Goal: Task Accomplishment & Management: Manage account settings

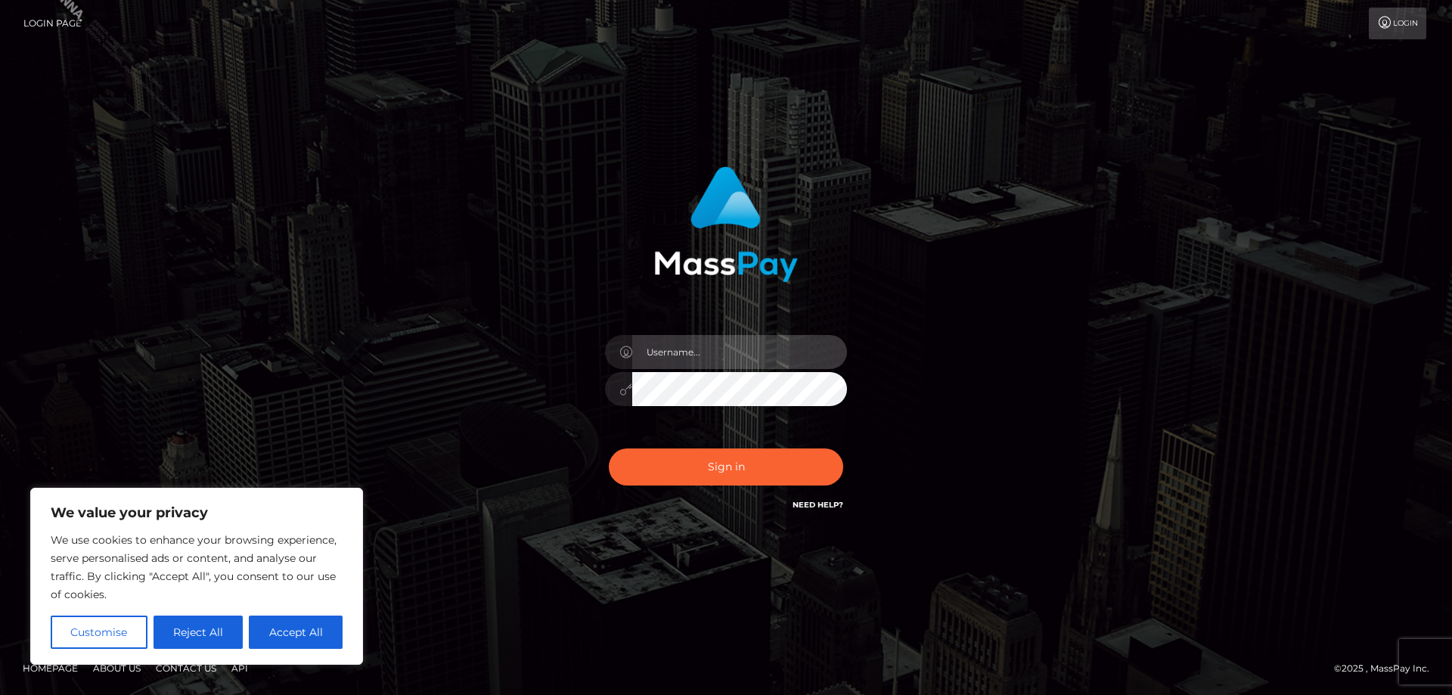
click at [711, 348] on input "text" at bounding box center [739, 352] width 215 height 34
type input "[PERSON_NAME].Silversocial"
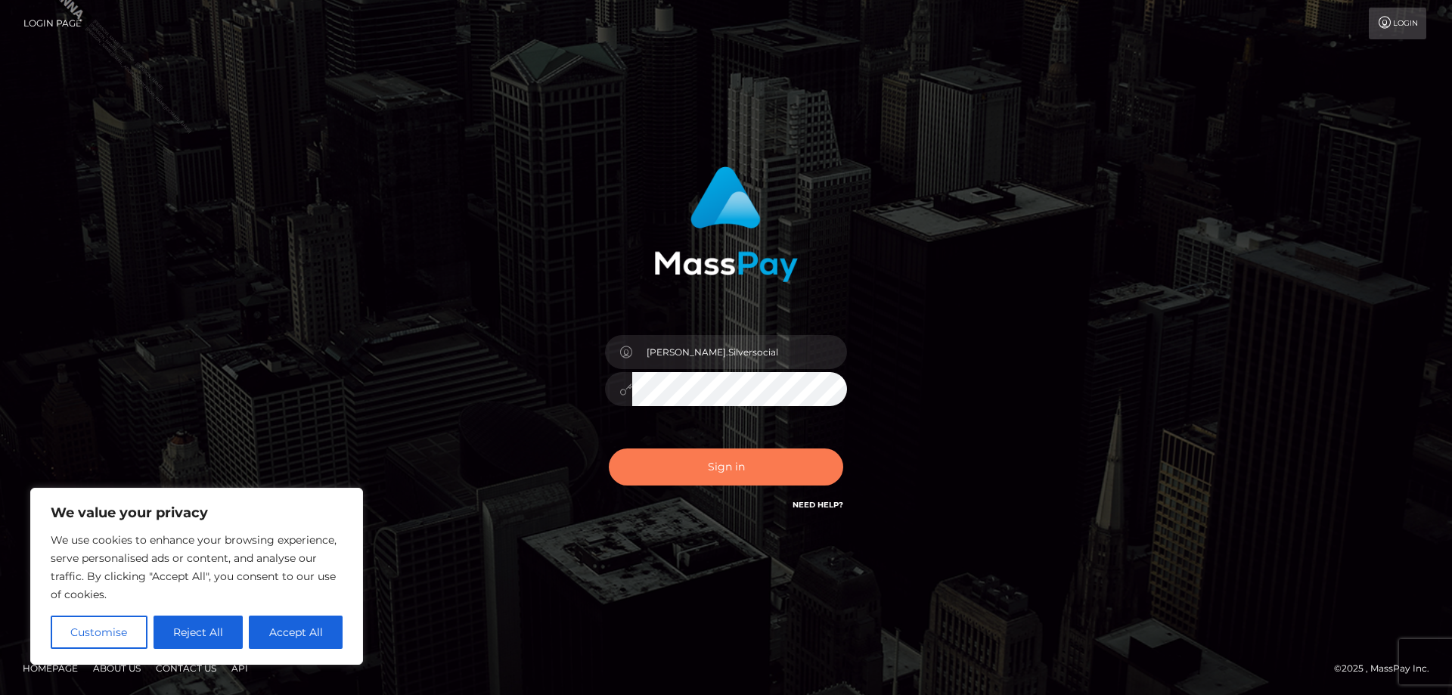
click at [695, 459] on button "Sign in" at bounding box center [726, 466] width 234 height 37
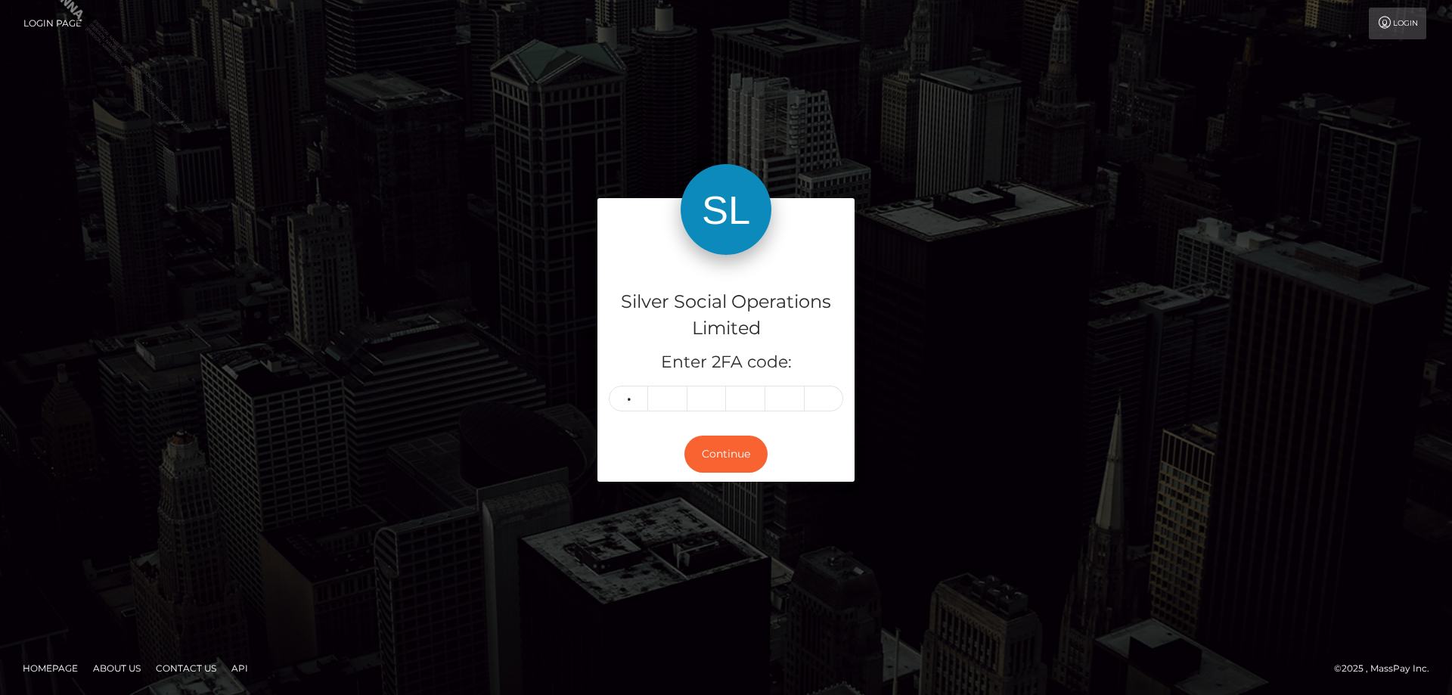
type input "7"
type input "1"
type input "5"
type input "4"
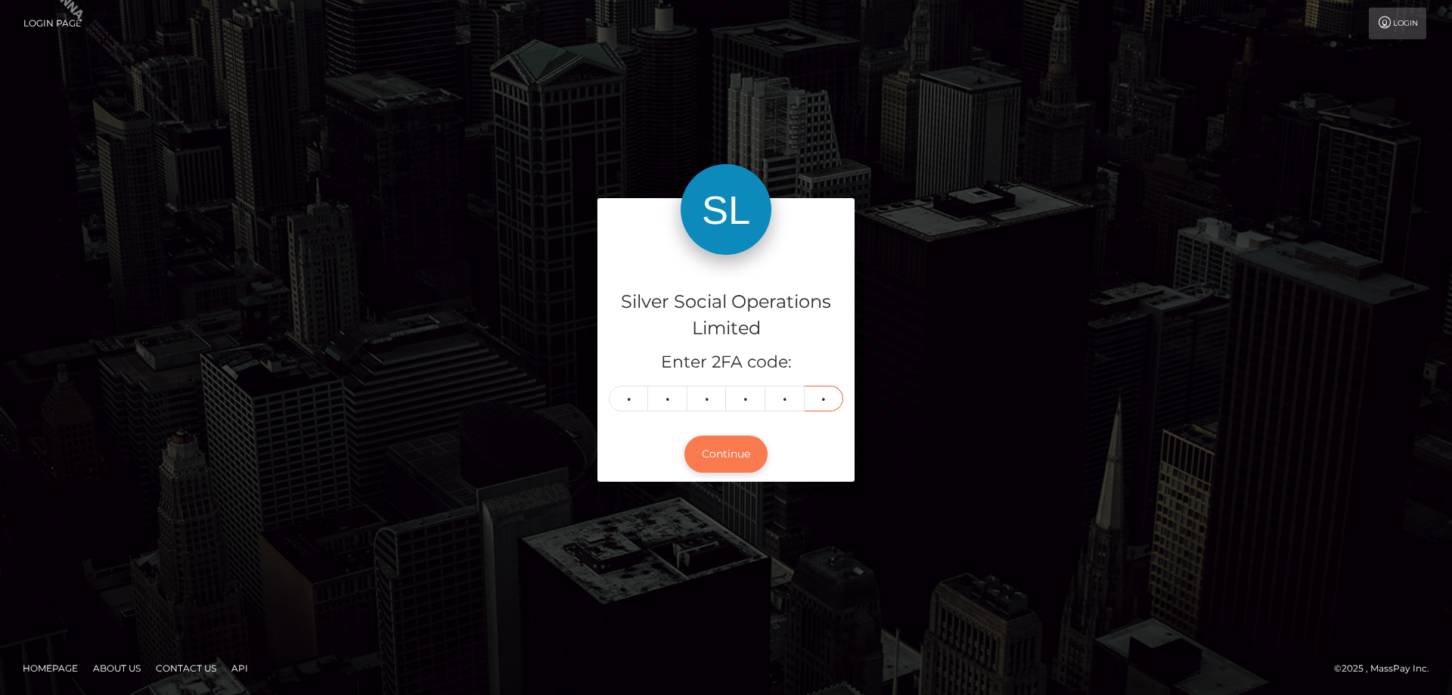
type input "6"
click at [721, 455] on button "Continue" at bounding box center [725, 453] width 83 height 37
